Goal: Download file/media

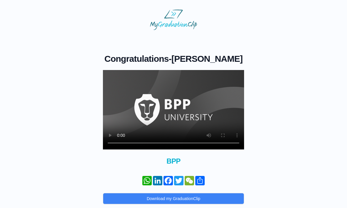
click at [177, 111] on video at bounding box center [173, 109] width 141 height 79
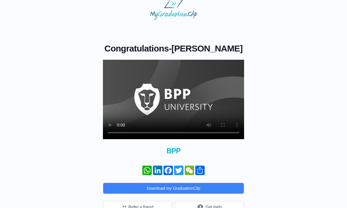
click at [179, 183] on button "Download my GraduationClip" at bounding box center [173, 188] width 141 height 11
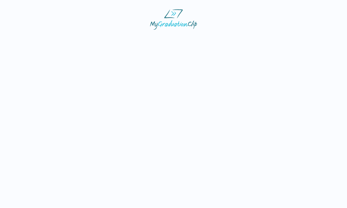
scroll to position [0, 0]
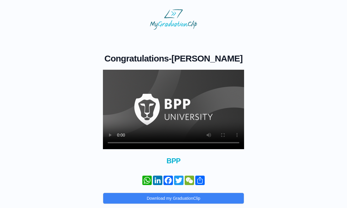
click at [173, 111] on video at bounding box center [173, 109] width 141 height 79
click at [175, 107] on video at bounding box center [173, 109] width 141 height 79
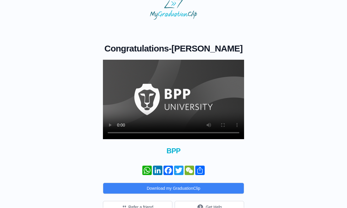
click at [193, 183] on button "Download my GraduationClip" at bounding box center [173, 188] width 141 height 11
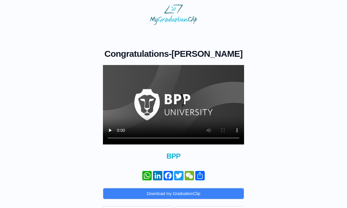
scroll to position [6, 0]
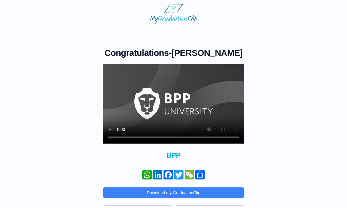
click at [174, 106] on video at bounding box center [173, 103] width 141 height 79
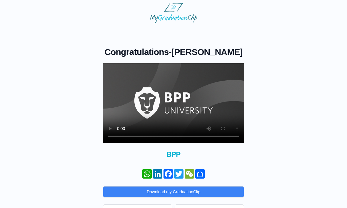
scroll to position [10, 0]
